Goal: Information Seeking & Learning: Learn about a topic

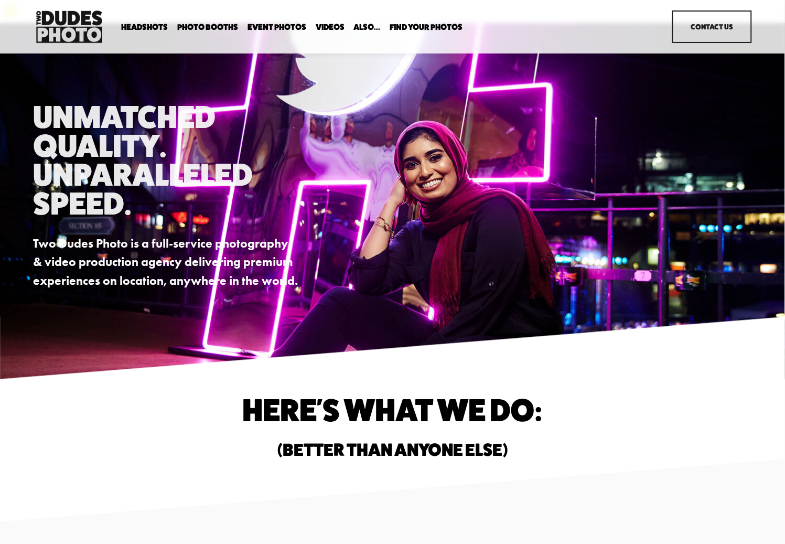
click at [0, 0] on span "Enterprise Pricing" at bounding box center [0, 0] width 0 height 0
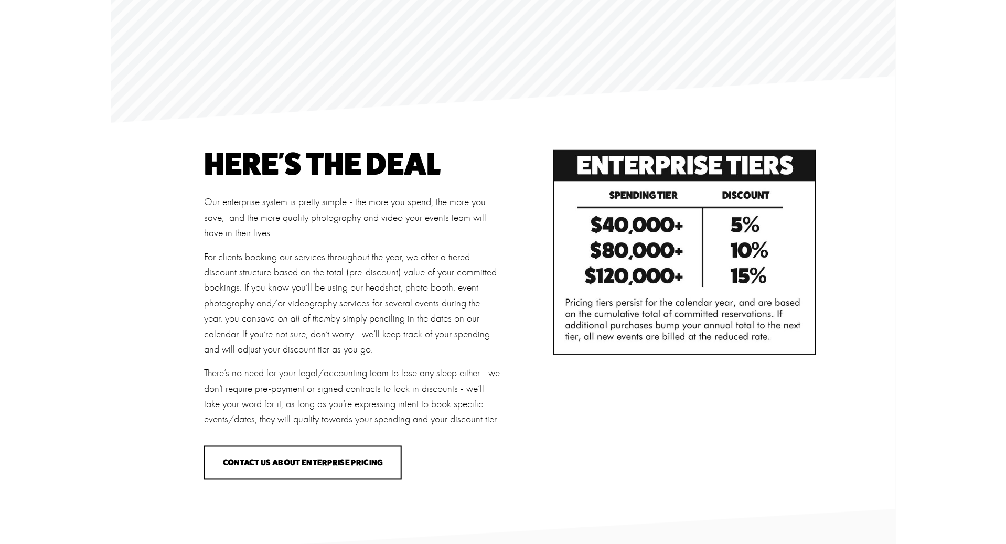
scroll to position [102, 0]
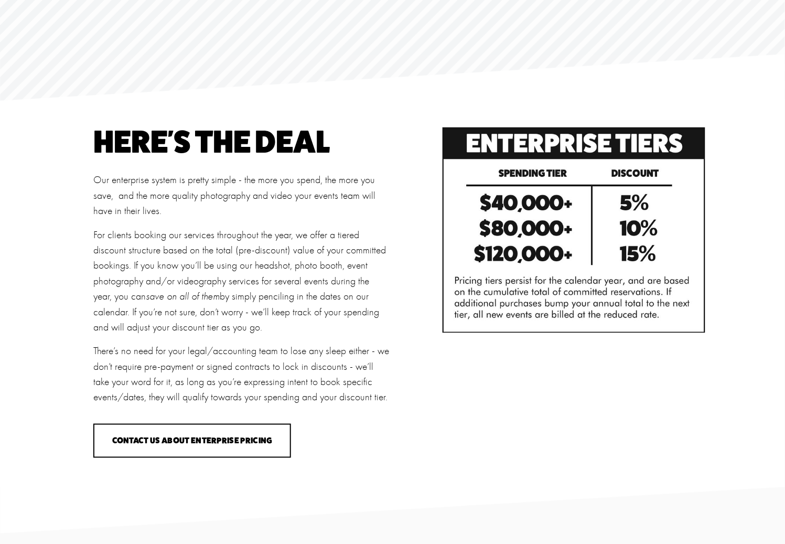
drag, startPoint x: 703, startPoint y: 308, endPoint x: 454, endPoint y: 111, distance: 317.4
click at [454, 127] on div at bounding box center [574, 230] width 264 height 207
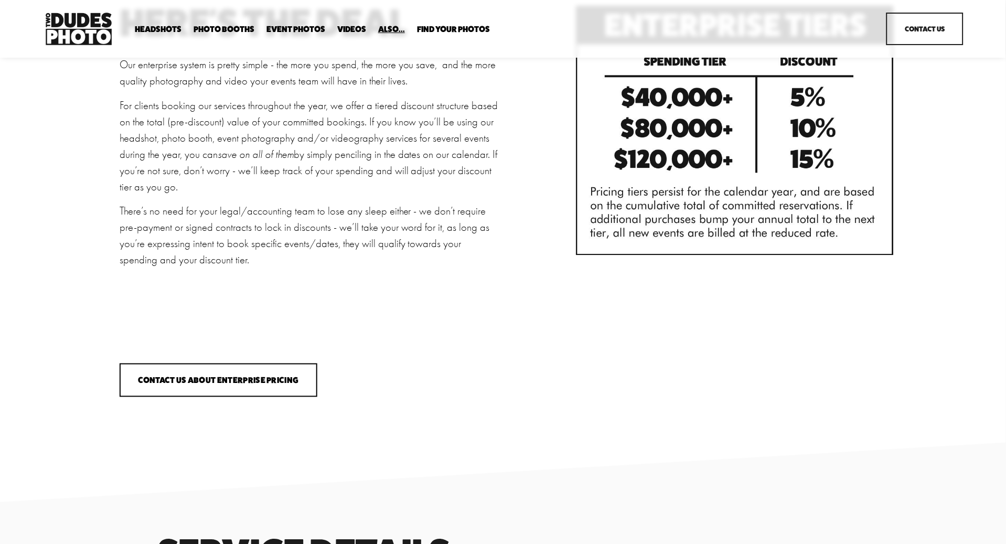
scroll to position [61, 0]
